Goal: Contribute content: Contribute content

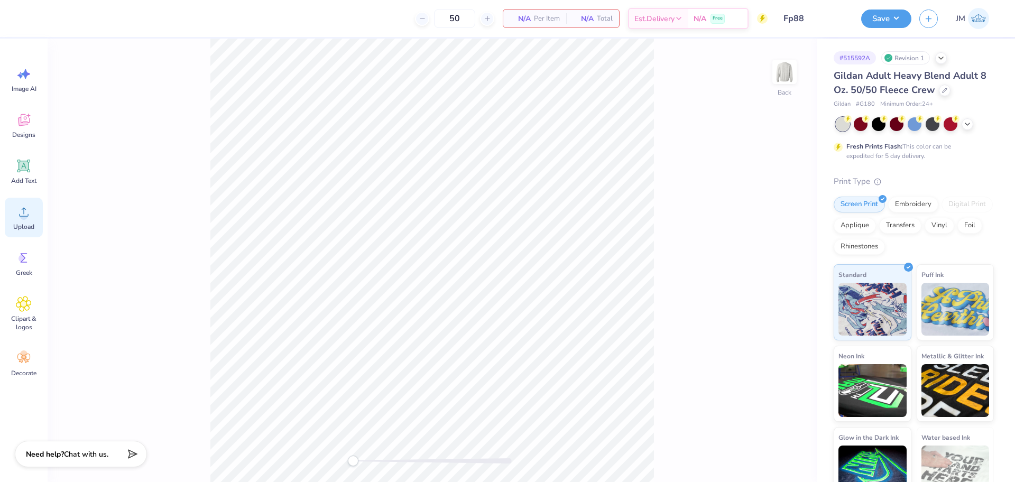
click at [28, 218] on icon at bounding box center [24, 212] width 16 height 16
click at [21, 220] on div "Upload" at bounding box center [24, 218] width 38 height 40
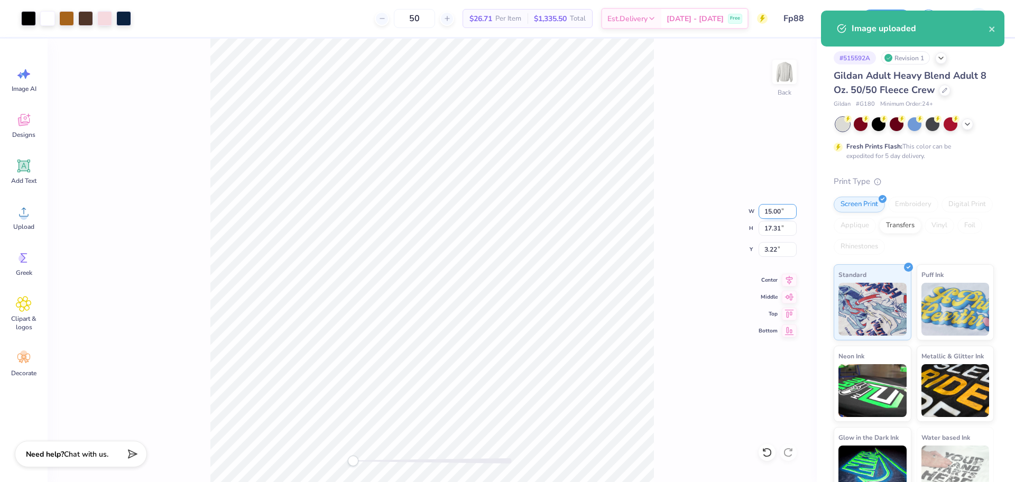
click at [760, 213] on input "15.00" at bounding box center [778, 211] width 38 height 15
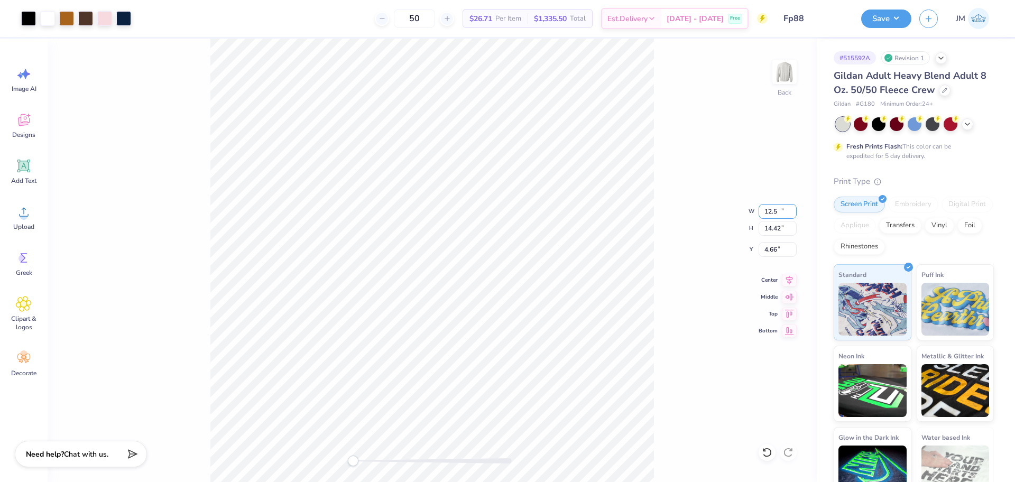
type input "12.50"
type input "14.42"
click at [771, 252] on input "4.66" at bounding box center [778, 249] width 38 height 15
type input "3"
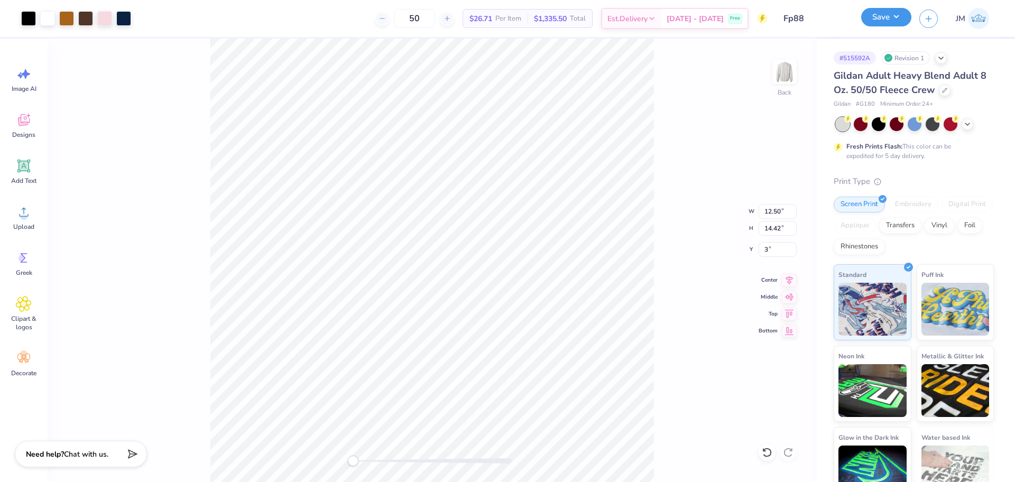
click at [883, 13] on button "Save" at bounding box center [886, 17] width 50 height 19
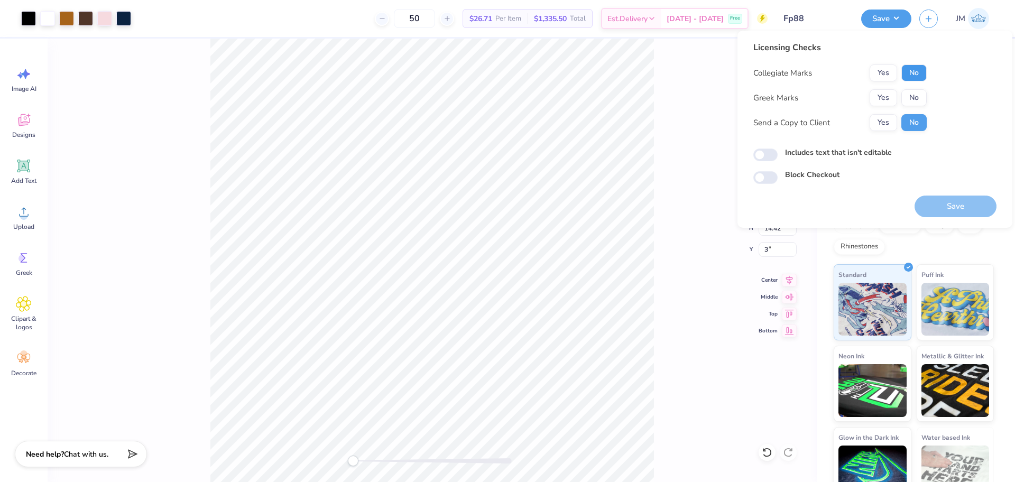
click at [916, 77] on button "No" at bounding box center [914, 73] width 25 height 17
click at [885, 96] on button "Yes" at bounding box center [883, 97] width 27 height 17
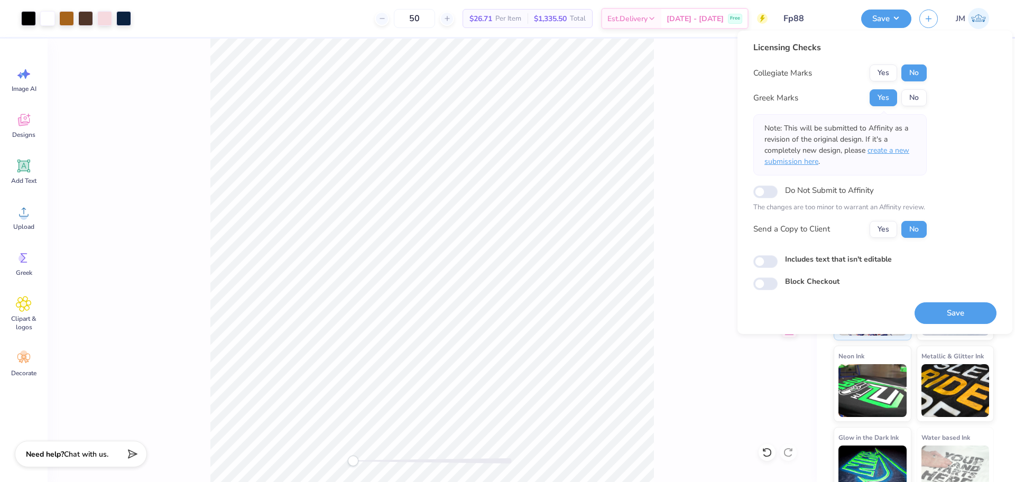
click at [885, 151] on span "create a new submission here" at bounding box center [837, 155] width 145 height 21
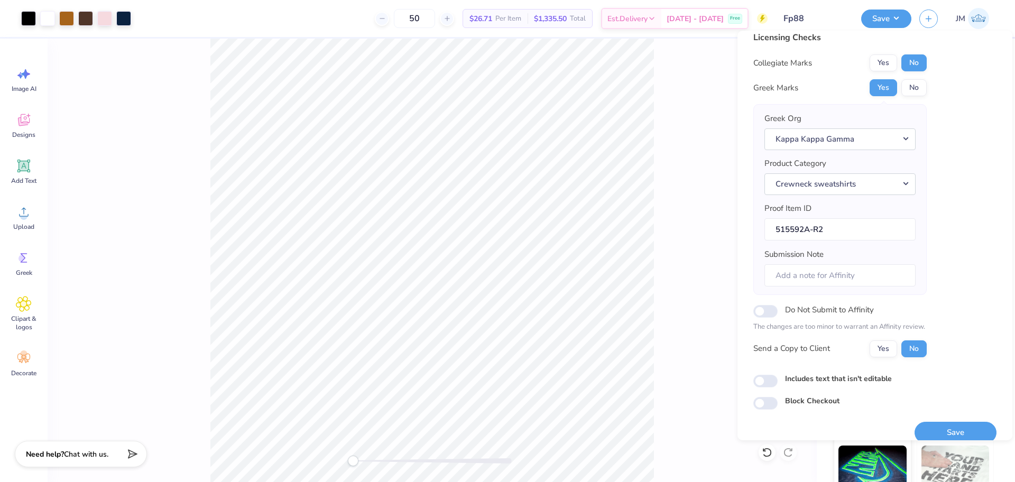
scroll to position [23, 0]
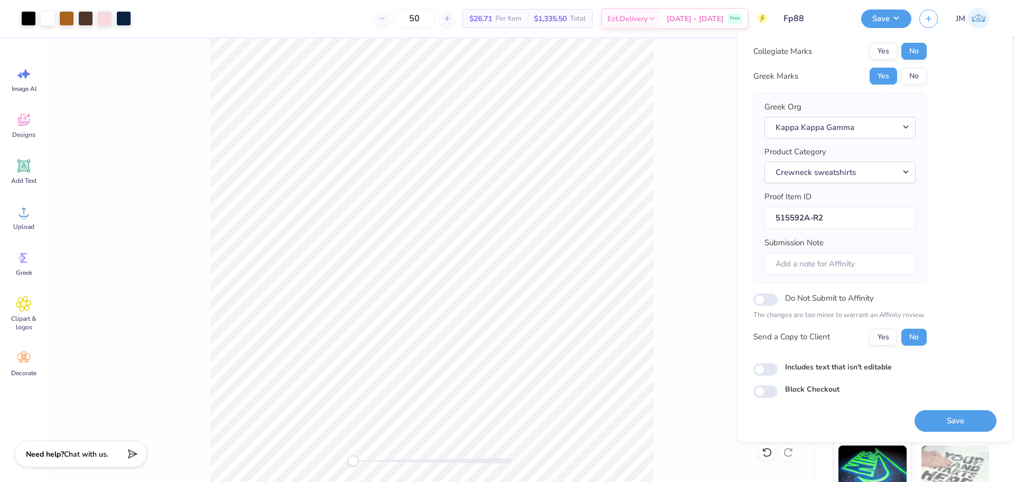
click at [682, 375] on div "Back W 12.50 12.50 " H 14.42 14.42 " Y 3 3 " Center Middle Top Bottom" at bounding box center [432, 261] width 769 height 444
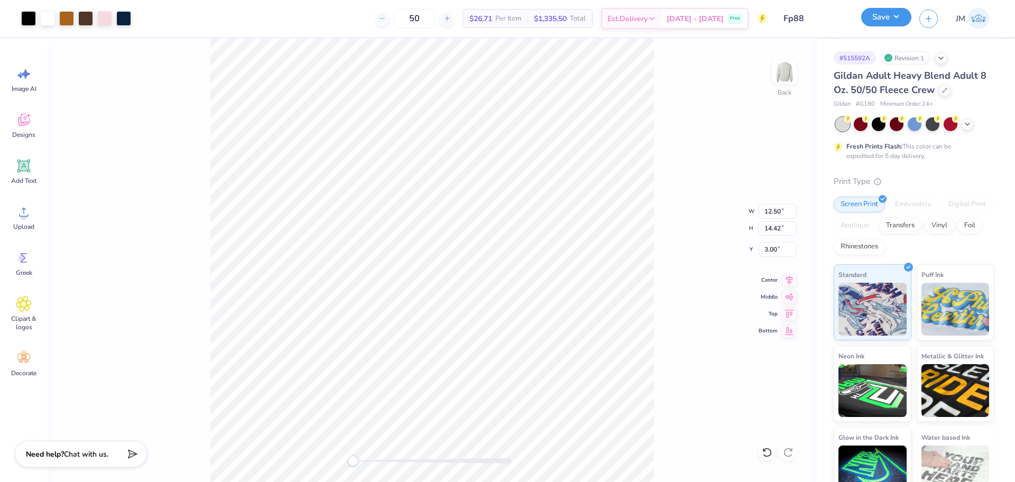
drag, startPoint x: 894, startPoint y: 17, endPoint x: 896, endPoint y: 24, distance: 7.7
click at [894, 17] on button "Save" at bounding box center [886, 17] width 50 height 19
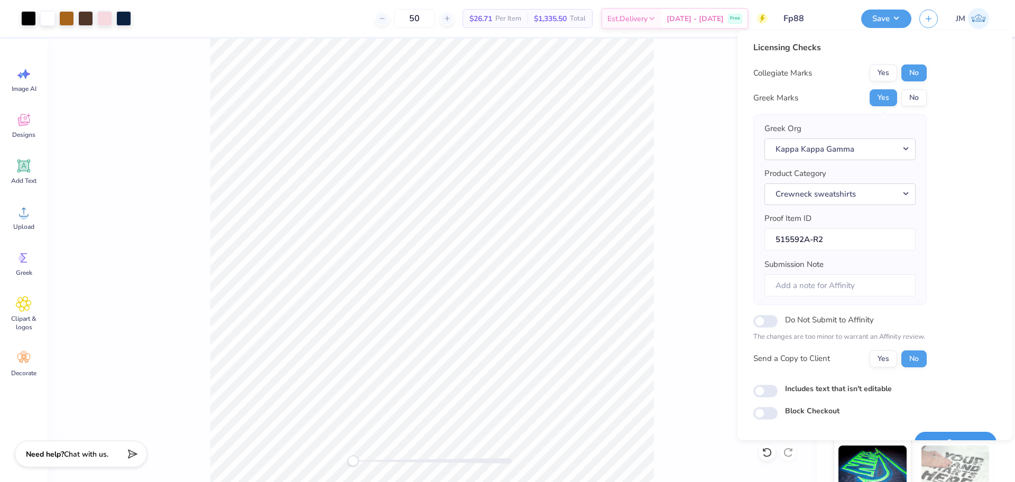
click at [945, 437] on button "Save" at bounding box center [956, 443] width 82 height 22
